Goal: Task Accomplishment & Management: Manage account settings

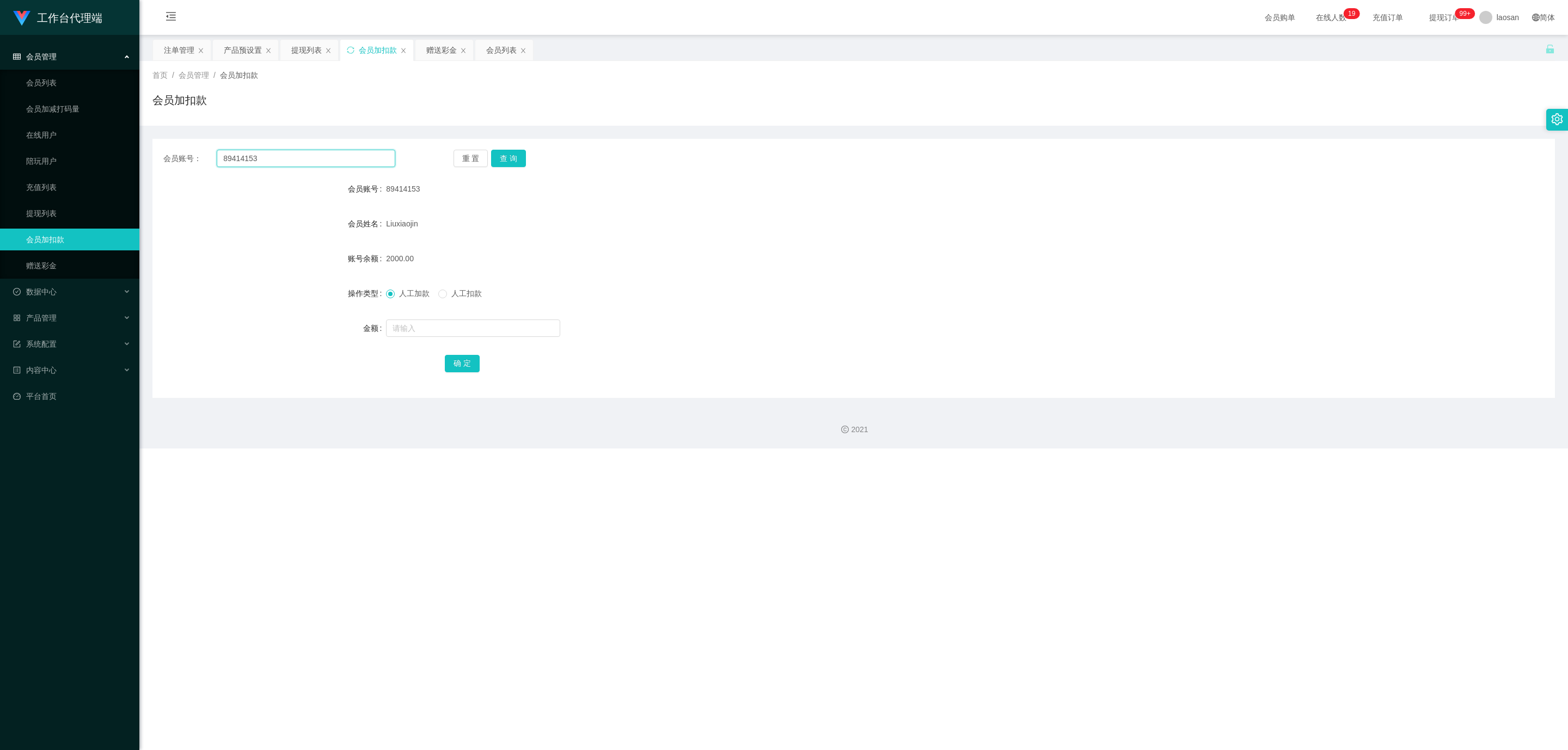
drag, startPoint x: 307, startPoint y: 158, endPoint x: 179, endPoint y: 146, distance: 128.6
click at [179, 146] on div "会员账号： 89414153 重 置 查 询 会员账号 89414153 会员姓名 [PERSON_NAME] 账号余额 2000.00 操作类型 人工加款 …" at bounding box center [854, 268] width 1402 height 259
click at [513, 157] on button "查 询" at bounding box center [508, 159] width 35 height 18
click at [520, 159] on button "查 询" at bounding box center [508, 159] width 35 height 18
click at [413, 329] on input "text" at bounding box center [472, 329] width 174 height 18
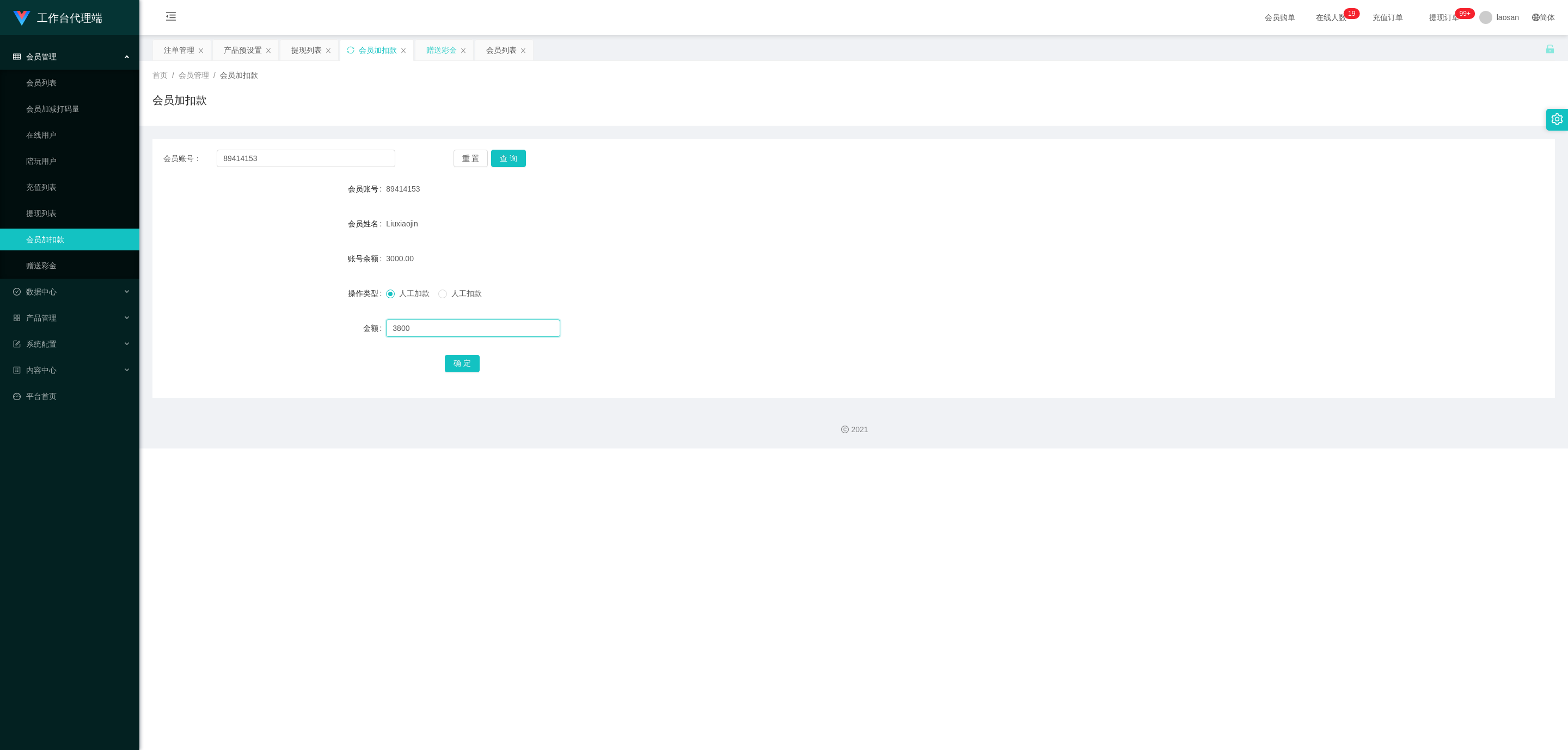
type input "3800"
click at [440, 47] on div "赠送彩金" at bounding box center [441, 49] width 30 height 21
drag, startPoint x: 276, startPoint y: 159, endPoint x: 154, endPoint y: 148, distance: 122.5
click at [157, 150] on div "会员账号： 83804281 重 置 查 询" at bounding box center [854, 159] width 1402 height 18
paste input "9414153"
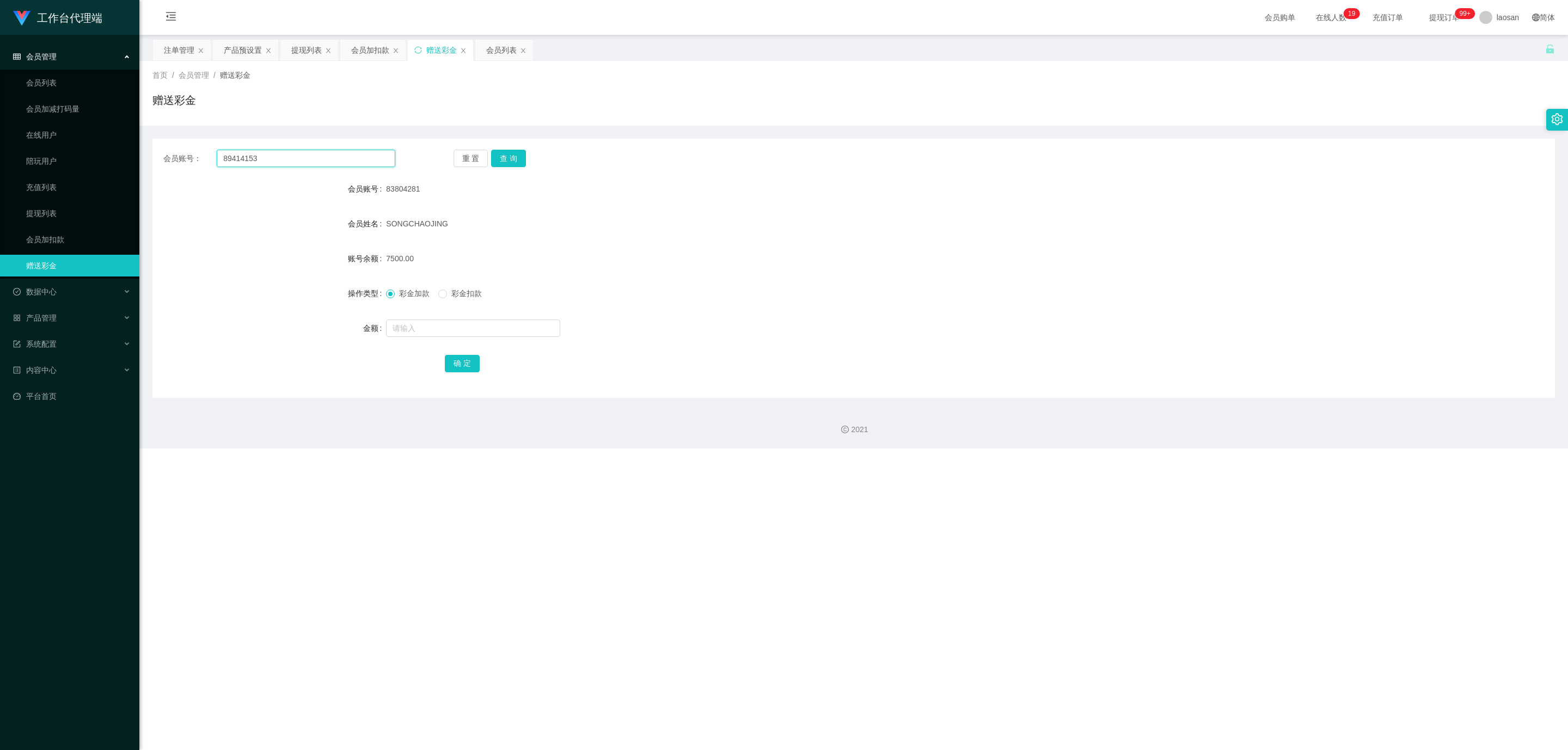
type input "89414153"
drag, startPoint x: 530, startPoint y: 152, endPoint x: 512, endPoint y: 160, distance: 19.7
click at [530, 152] on div "重 置 查 询" at bounding box center [570, 159] width 232 height 18
click at [510, 162] on button "查 询" at bounding box center [508, 159] width 35 height 18
click at [436, 330] on input "text" at bounding box center [472, 329] width 174 height 18
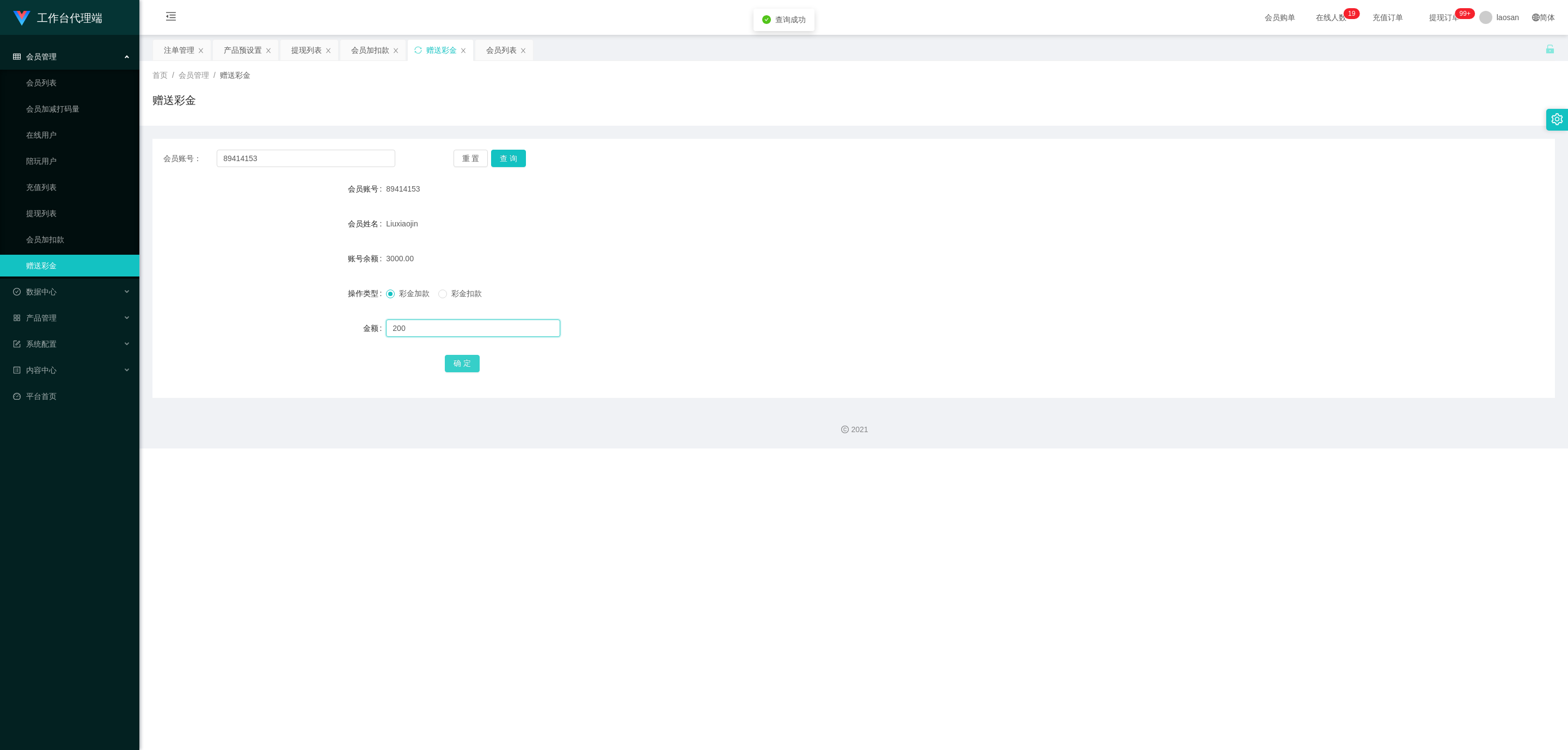
type input "200"
click at [463, 364] on button "确 定" at bounding box center [462, 363] width 35 height 18
click at [371, 53] on div "会员加扣款" at bounding box center [370, 49] width 38 height 21
click at [465, 366] on button "确 定" at bounding box center [462, 363] width 35 height 18
